Goal: Check status: Check status

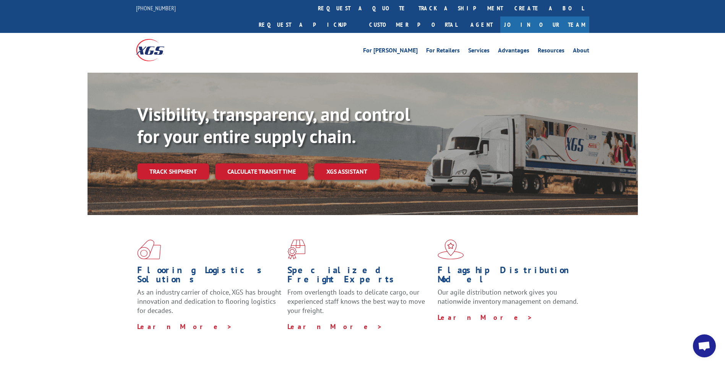
click at [169, 163] on div "Visibility, transparency, and control for your entire supply chain. Track shipm…" at bounding box center [387, 156] width 501 height 107
click at [174, 163] on link "Track shipment" at bounding box center [173, 171] width 72 height 16
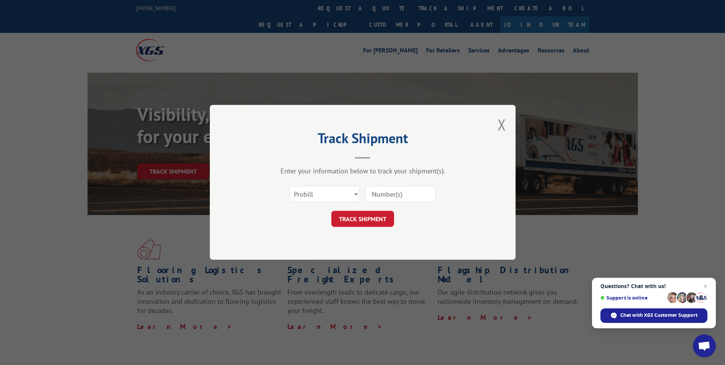
click at [384, 196] on input at bounding box center [400, 194] width 70 height 16
type input "17664803"
click at [368, 216] on button "TRACK SHIPMENT" at bounding box center [362, 219] width 63 height 16
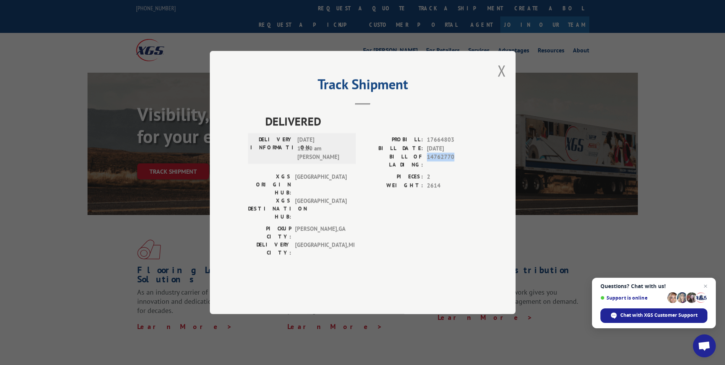
drag, startPoint x: 456, startPoint y: 175, endPoint x: 428, endPoint y: 178, distance: 27.7
click at [428, 169] on span "14762770" at bounding box center [452, 160] width 50 height 16
copy span "14762770"
click at [503, 81] on button "Close modal" at bounding box center [502, 70] width 8 height 20
